Goal: Check status: Check status

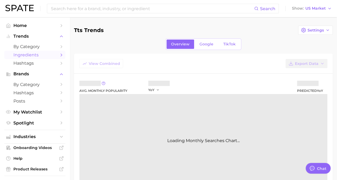
type textarea "x"
